Goal: Find specific page/section: Find specific page/section

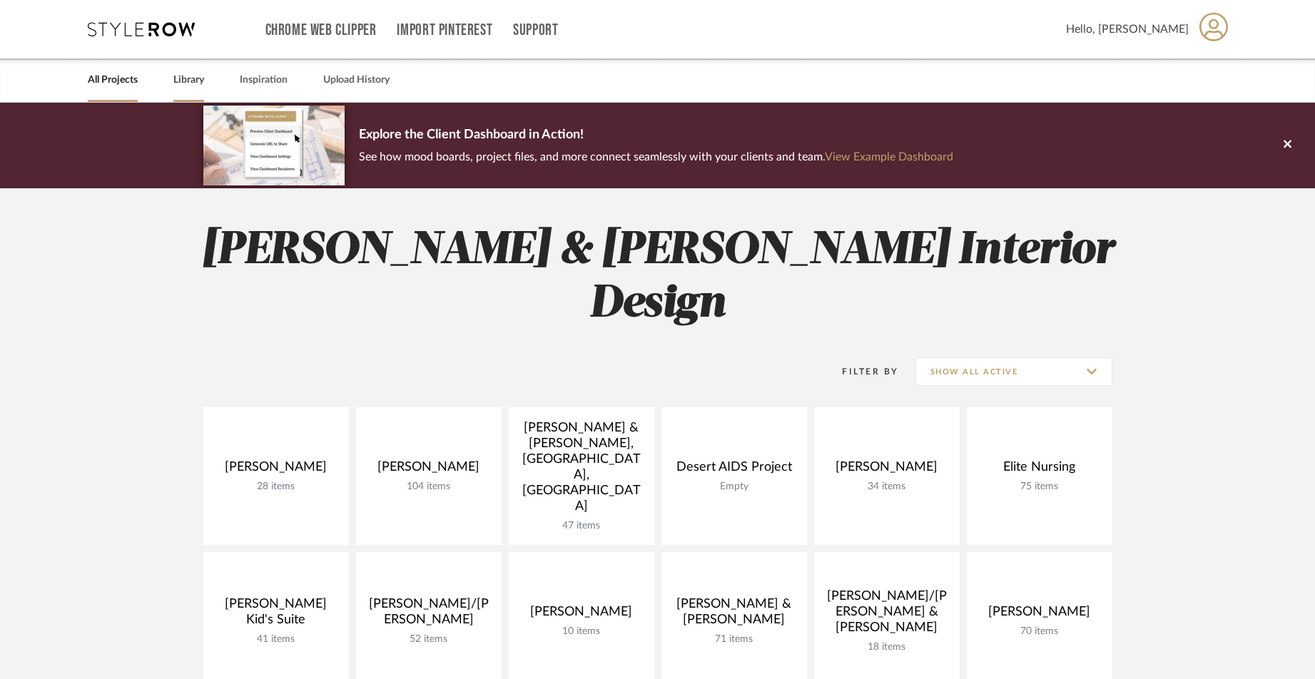
click at [180, 81] on link "Library" at bounding box center [188, 80] width 31 height 19
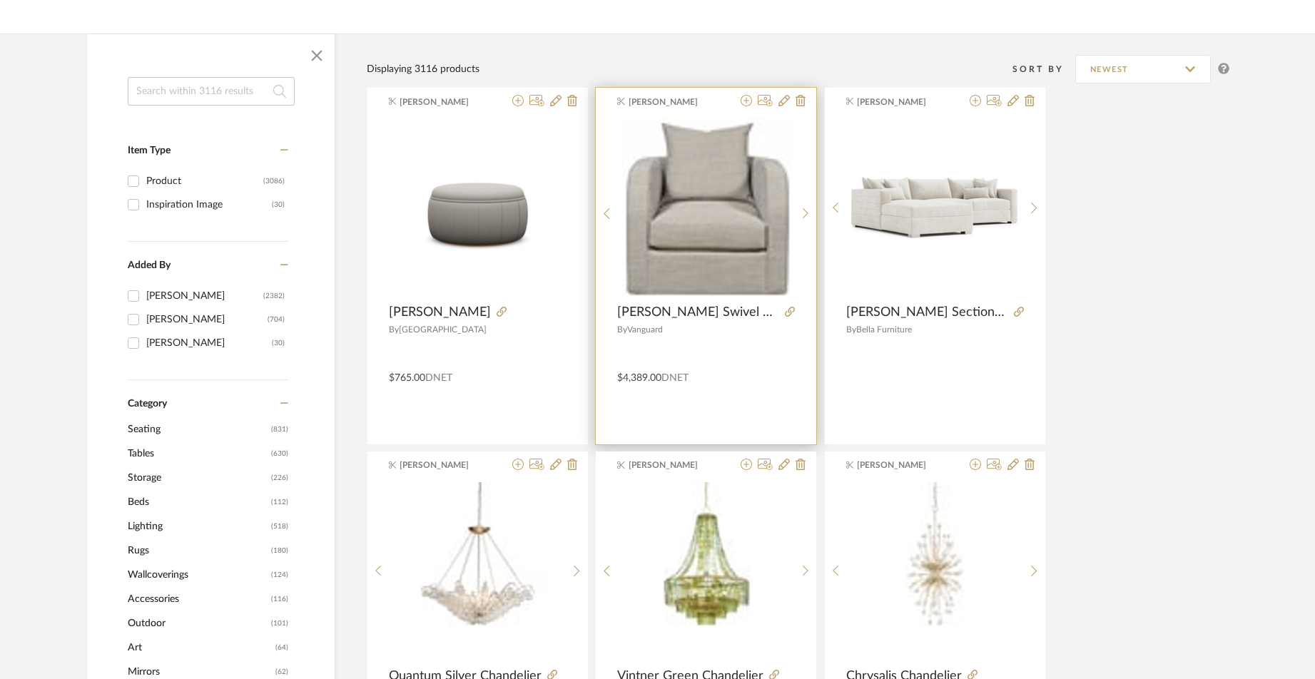
scroll to position [183, 0]
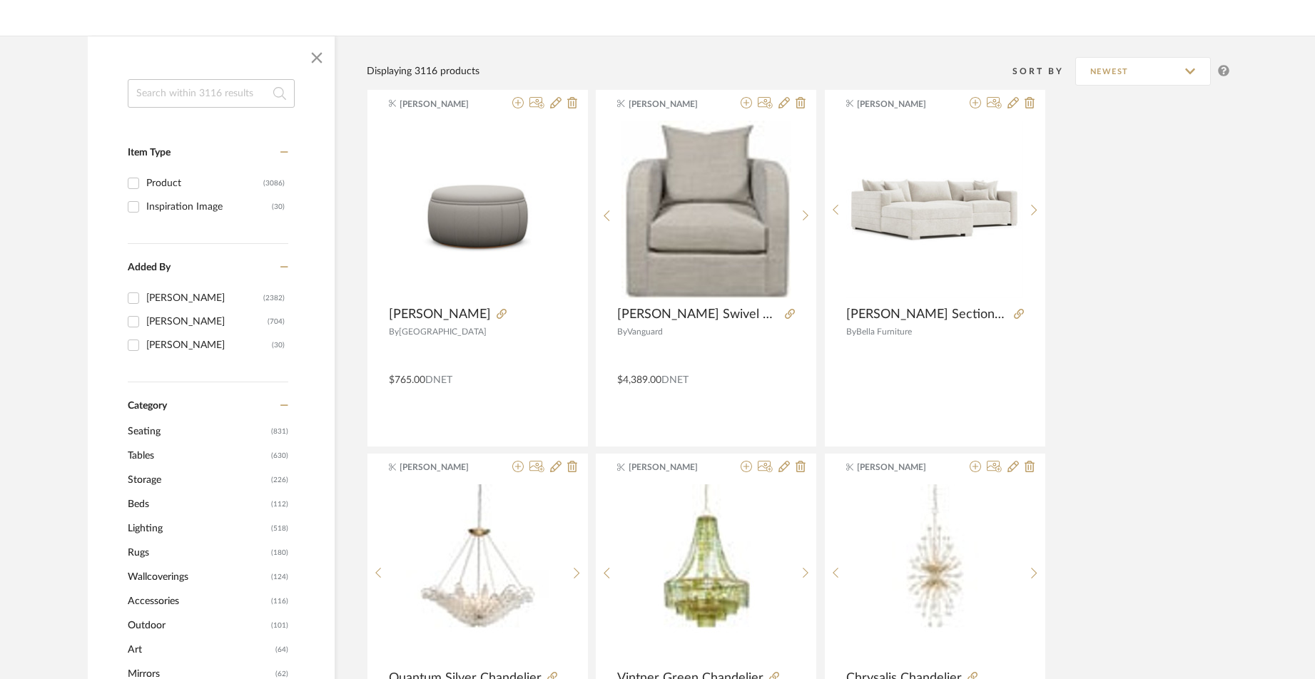
click at [146, 432] on span "Seating" at bounding box center [198, 431] width 140 height 24
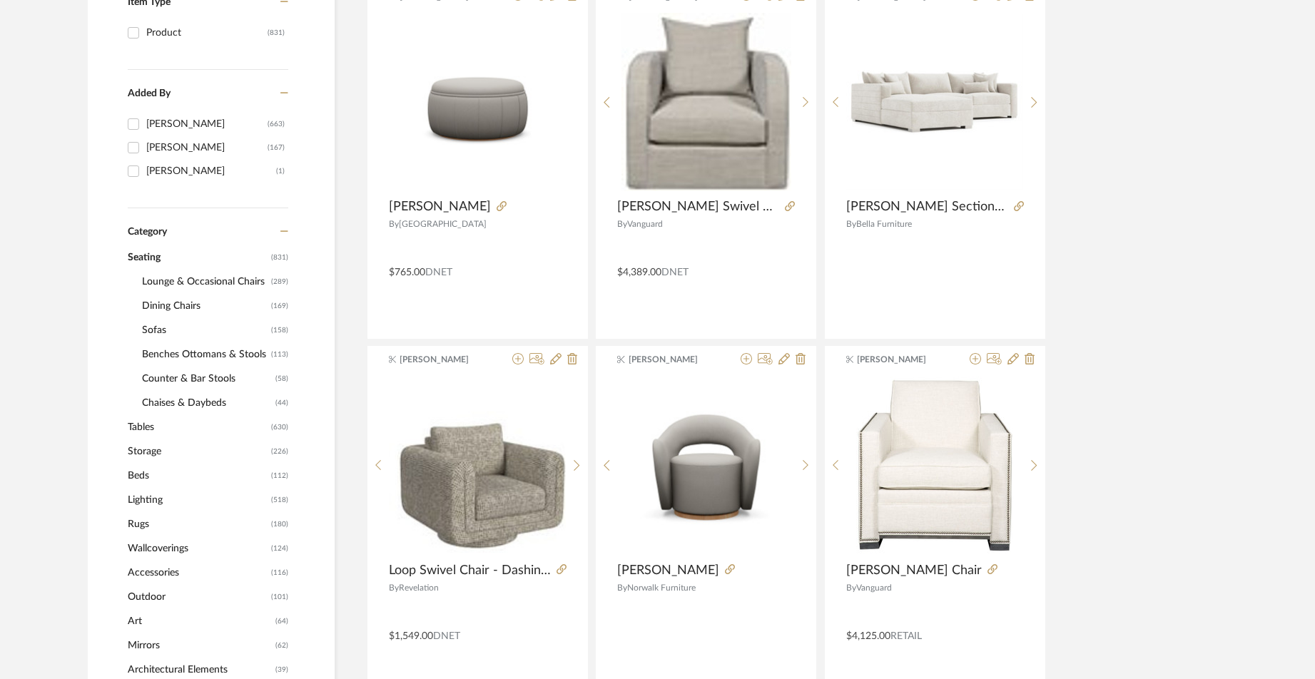
scroll to position [357, 0]
click at [196, 279] on span "Lounge & Occasional Chairs" at bounding box center [205, 280] width 126 height 24
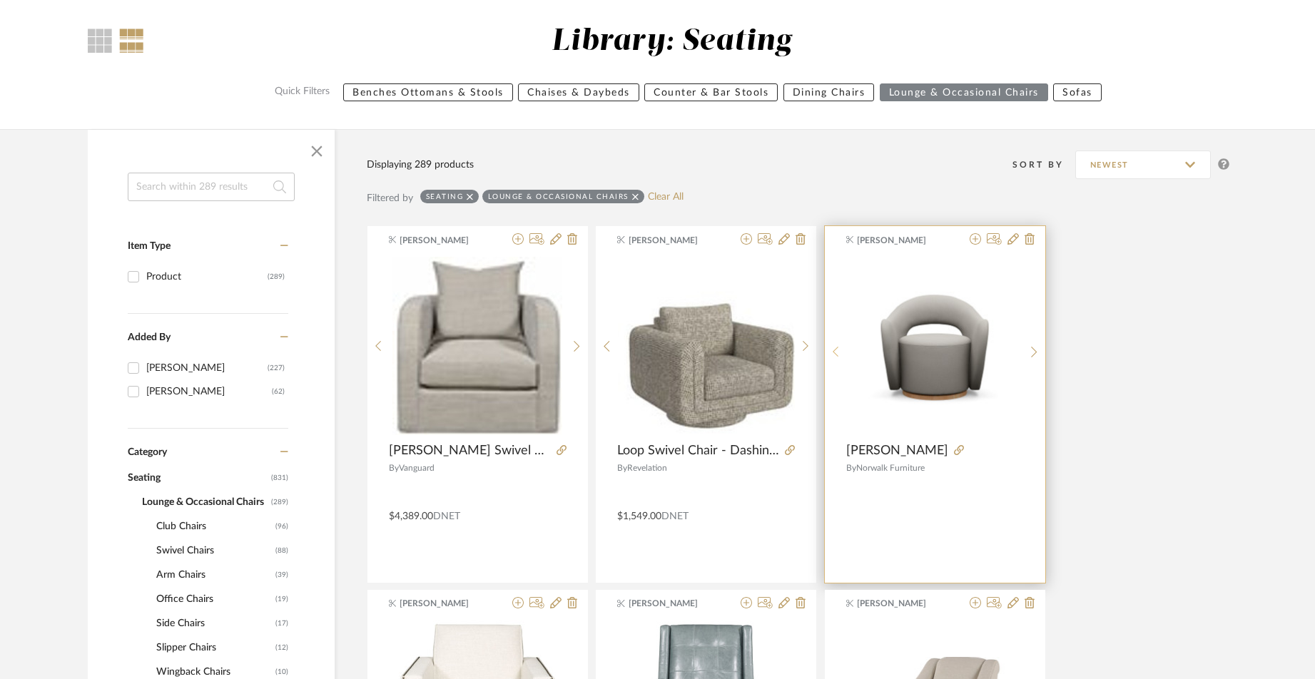
scroll to position [109, 0]
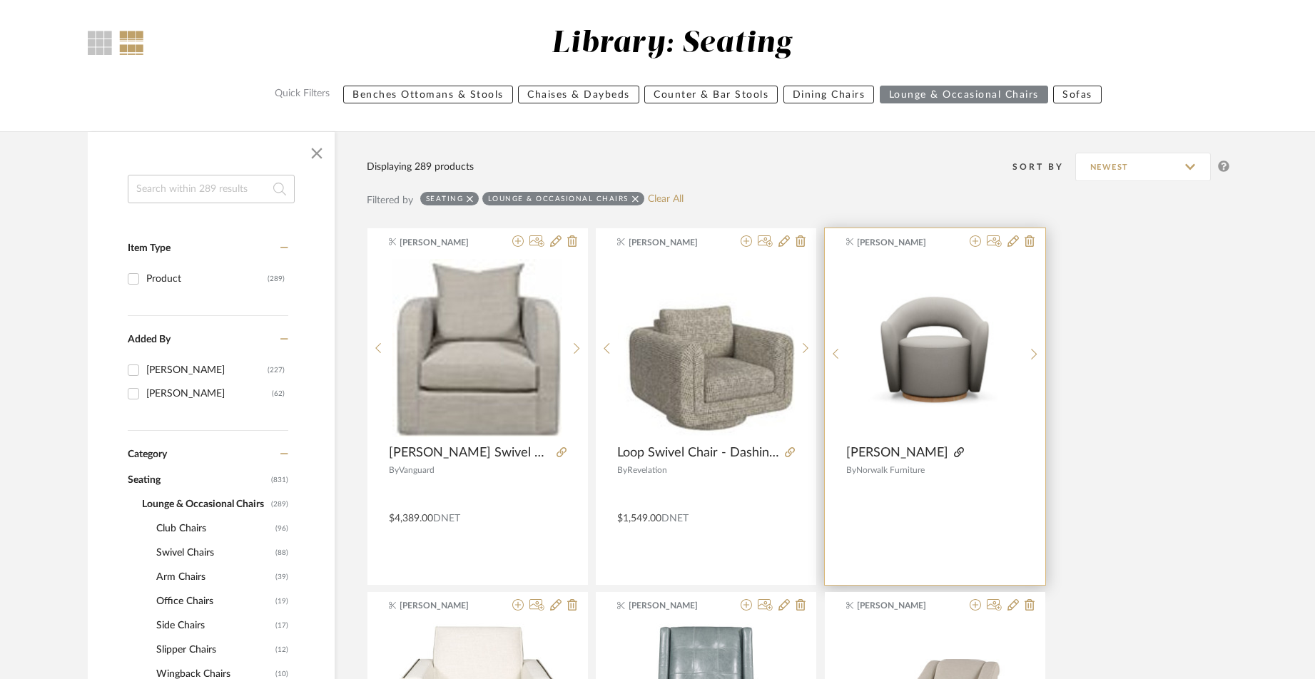
click at [954, 454] on icon at bounding box center [959, 452] width 10 height 10
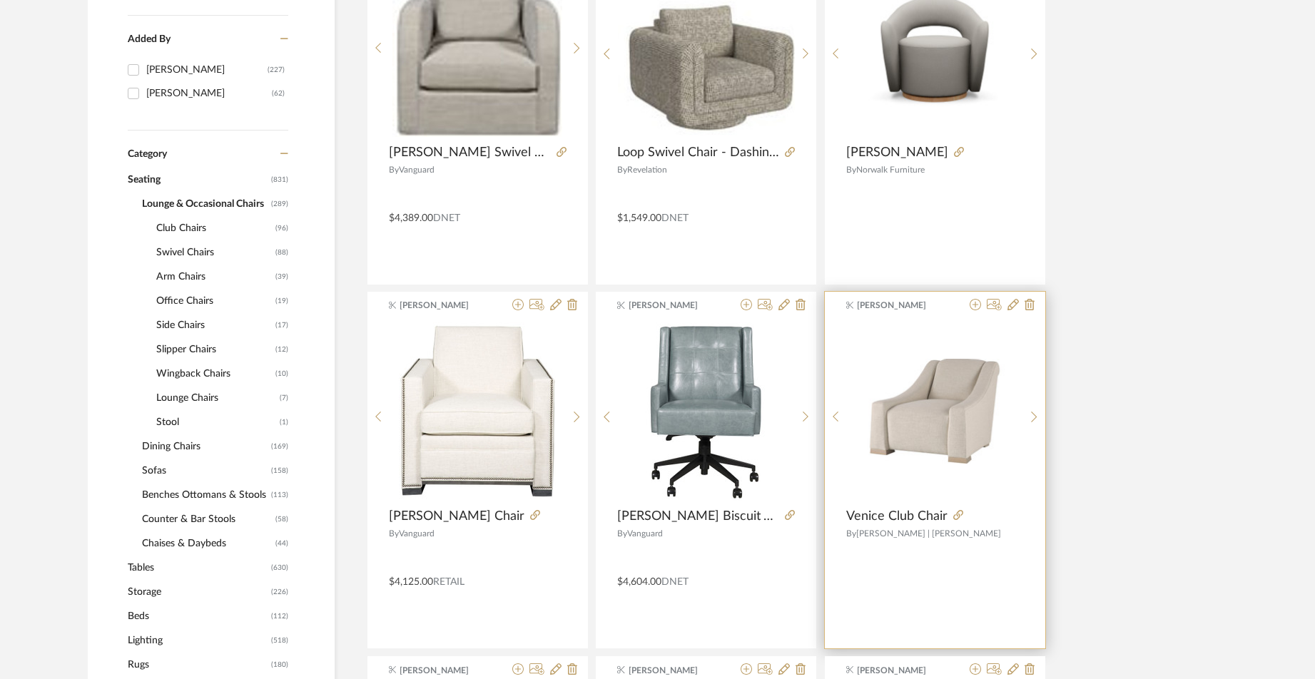
scroll to position [418, 0]
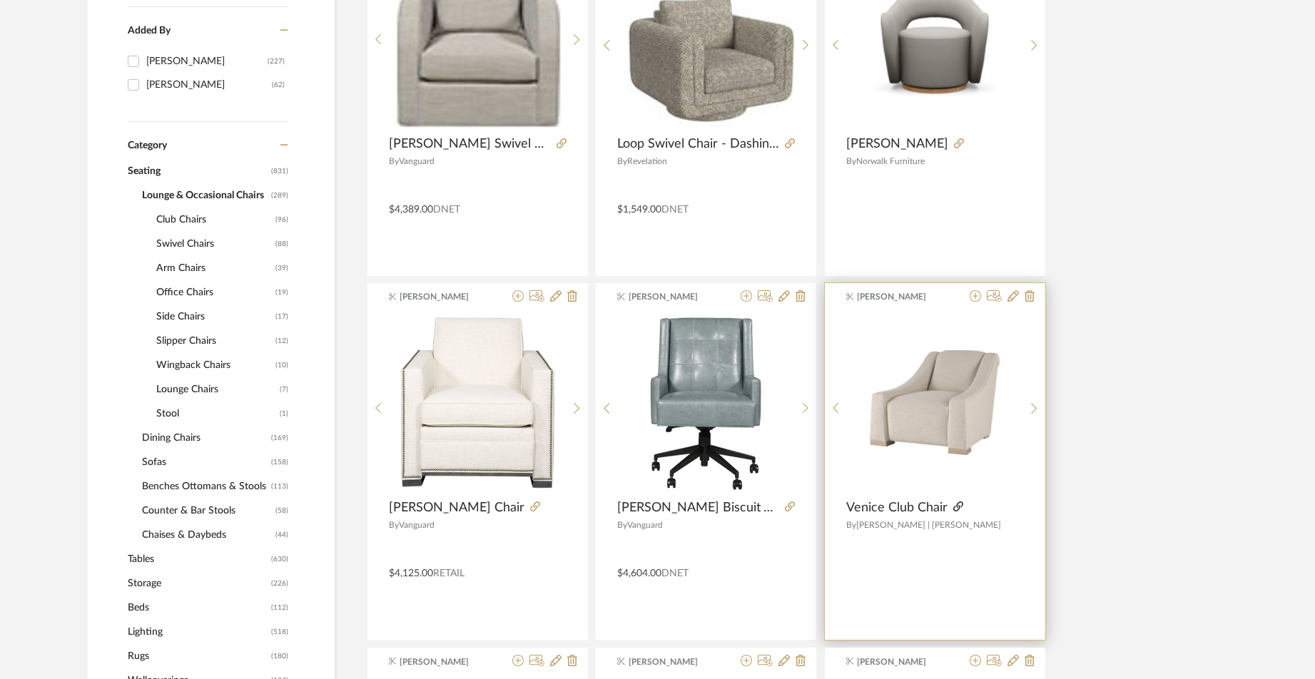
click at [957, 508] on icon at bounding box center [958, 507] width 10 height 10
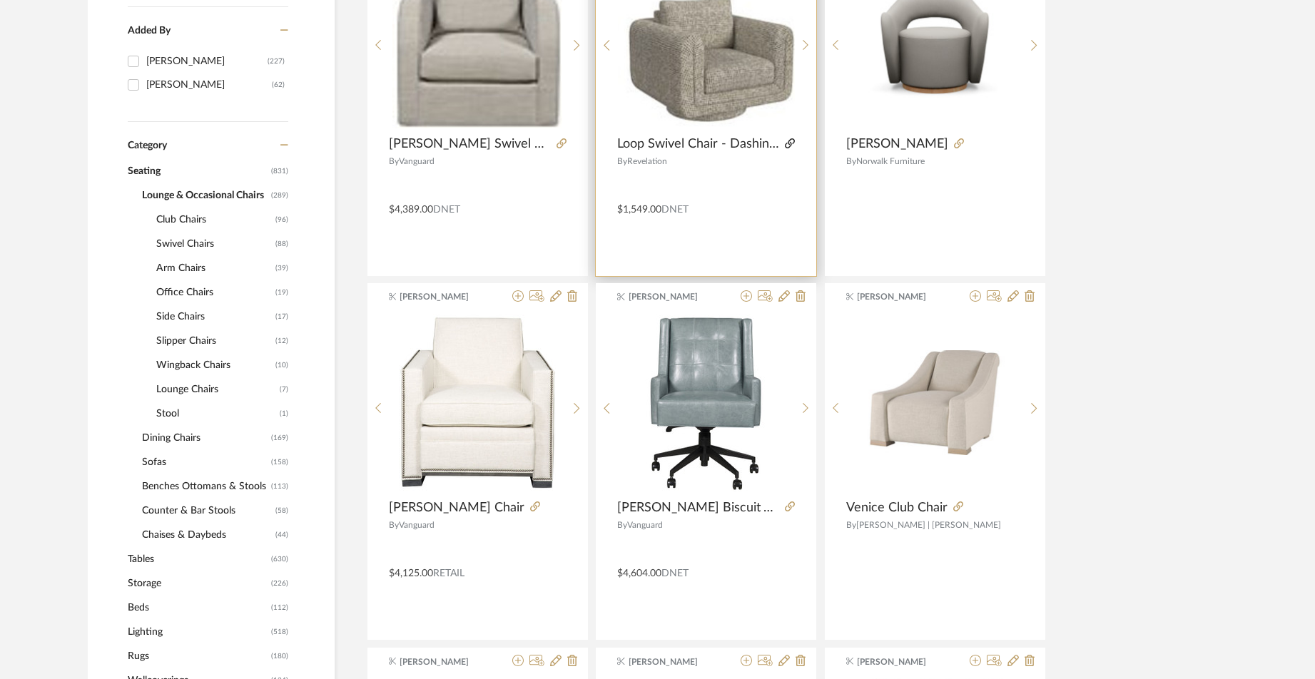
click at [790, 148] on icon at bounding box center [790, 143] width 10 height 10
